Goal: Transaction & Acquisition: Purchase product/service

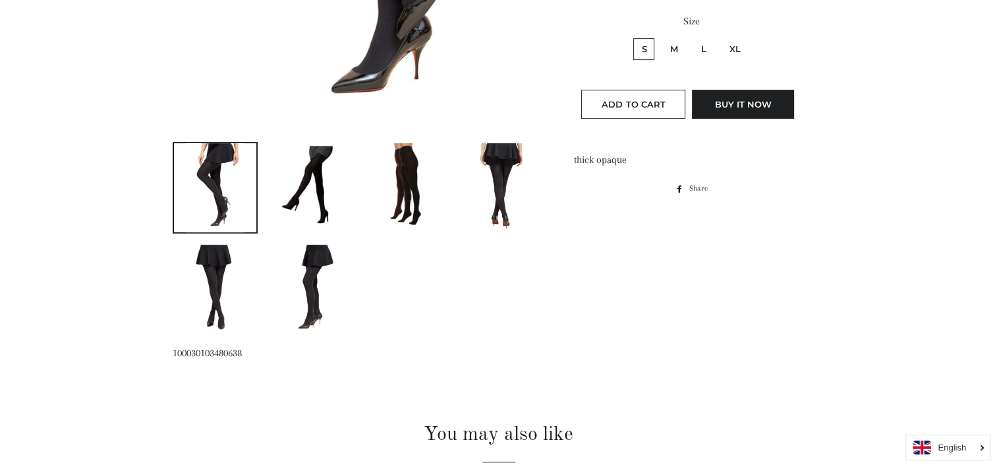
scroll to position [593, 0]
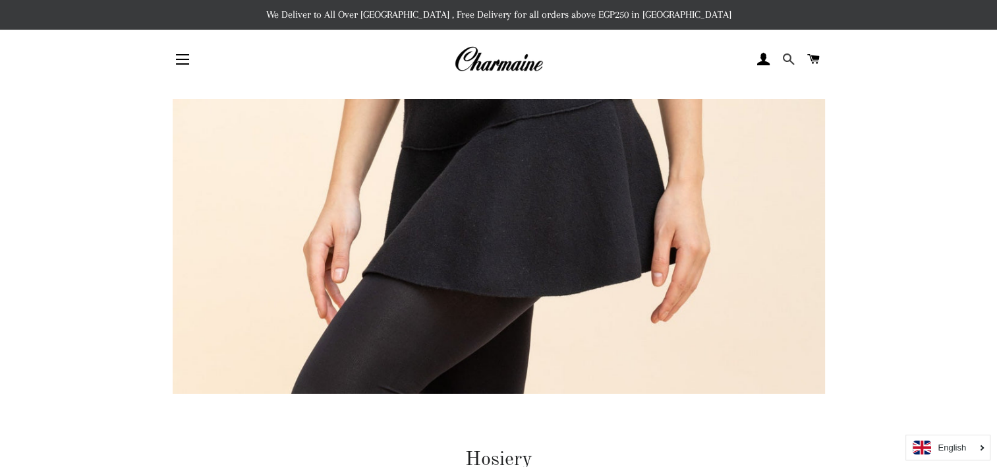
click at [784, 59] on span at bounding box center [788, 59] width 13 height 20
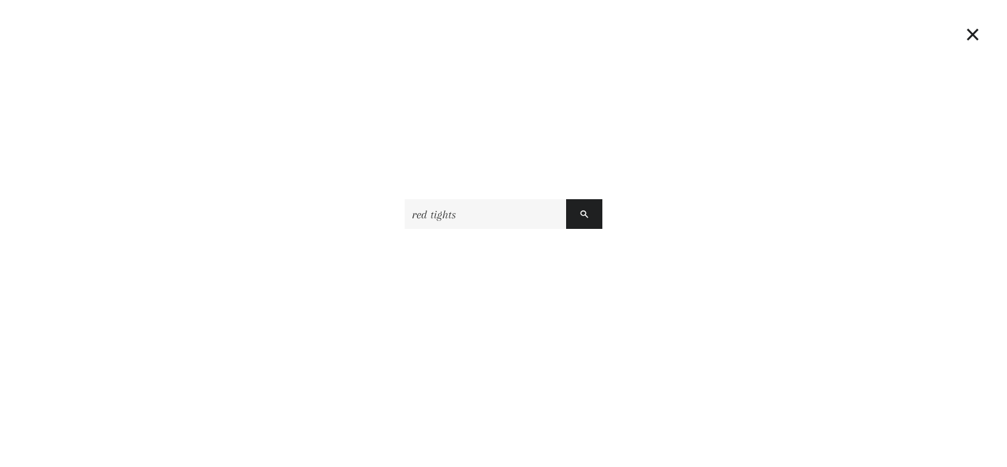
type input "red tights"
click at [566, 199] on button "Search" at bounding box center [584, 214] width 36 height 30
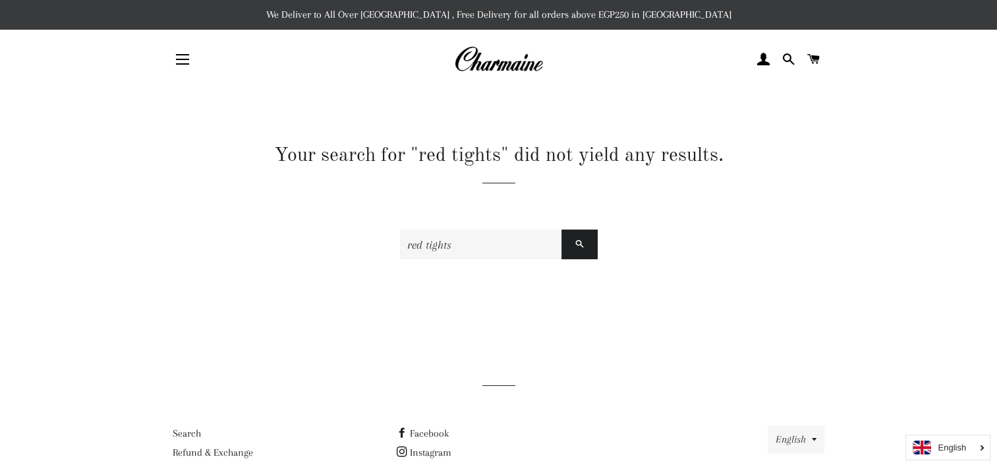
click at [438, 248] on input "red tights" at bounding box center [480, 244] width 161 height 30
drag, startPoint x: 427, startPoint y: 243, endPoint x: 453, endPoint y: 245, distance: 26.4
click at [453, 245] on input "red tights" at bounding box center [480, 244] width 161 height 30
type input "r"
type input "pantyhose"
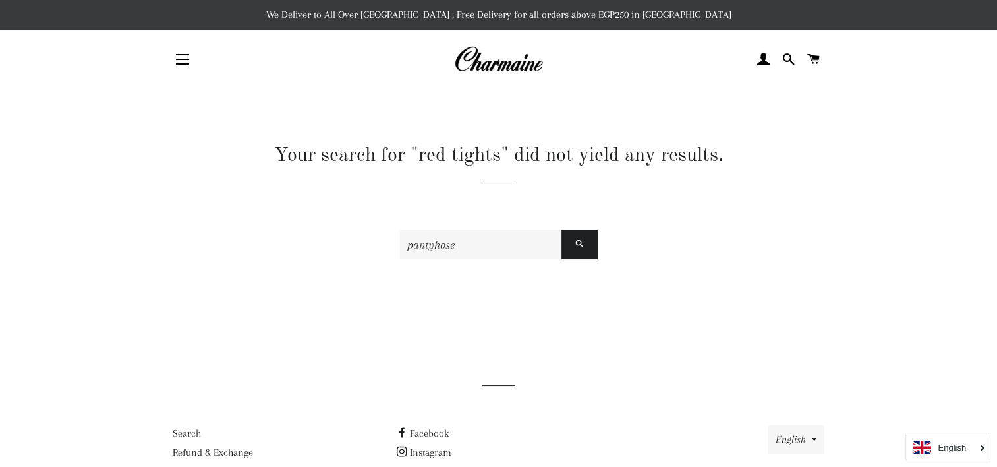
click at [562, 229] on button "Search" at bounding box center [580, 244] width 36 height 30
click at [572, 250] on button "Search" at bounding box center [580, 244] width 36 height 30
drag, startPoint x: 458, startPoint y: 252, endPoint x: 388, endPoint y: 256, distance: 70.6
click at [388, 256] on div "Your search for "pantyhose" did not yield any results. pantyhose Search" at bounding box center [489, 230] width 672 height 177
click at [187, 50] on button "Site navigation" at bounding box center [182, 59] width 33 height 33
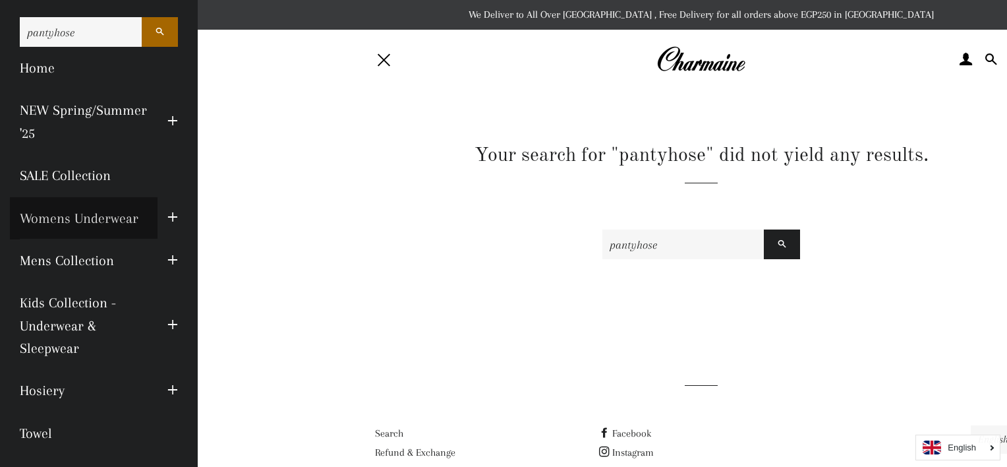
click at [88, 218] on link "Womens Underwear" at bounding box center [84, 218] width 148 height 42
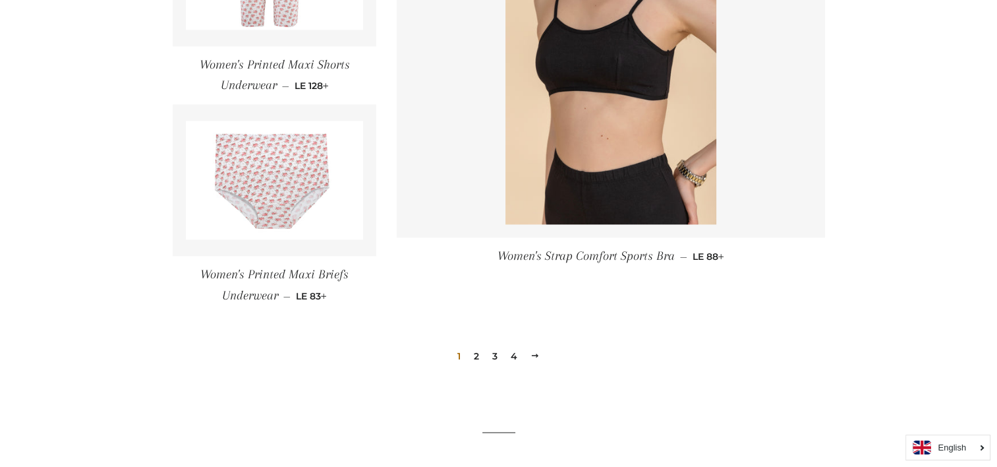
scroll to position [1991, 0]
